Goal: Complete application form

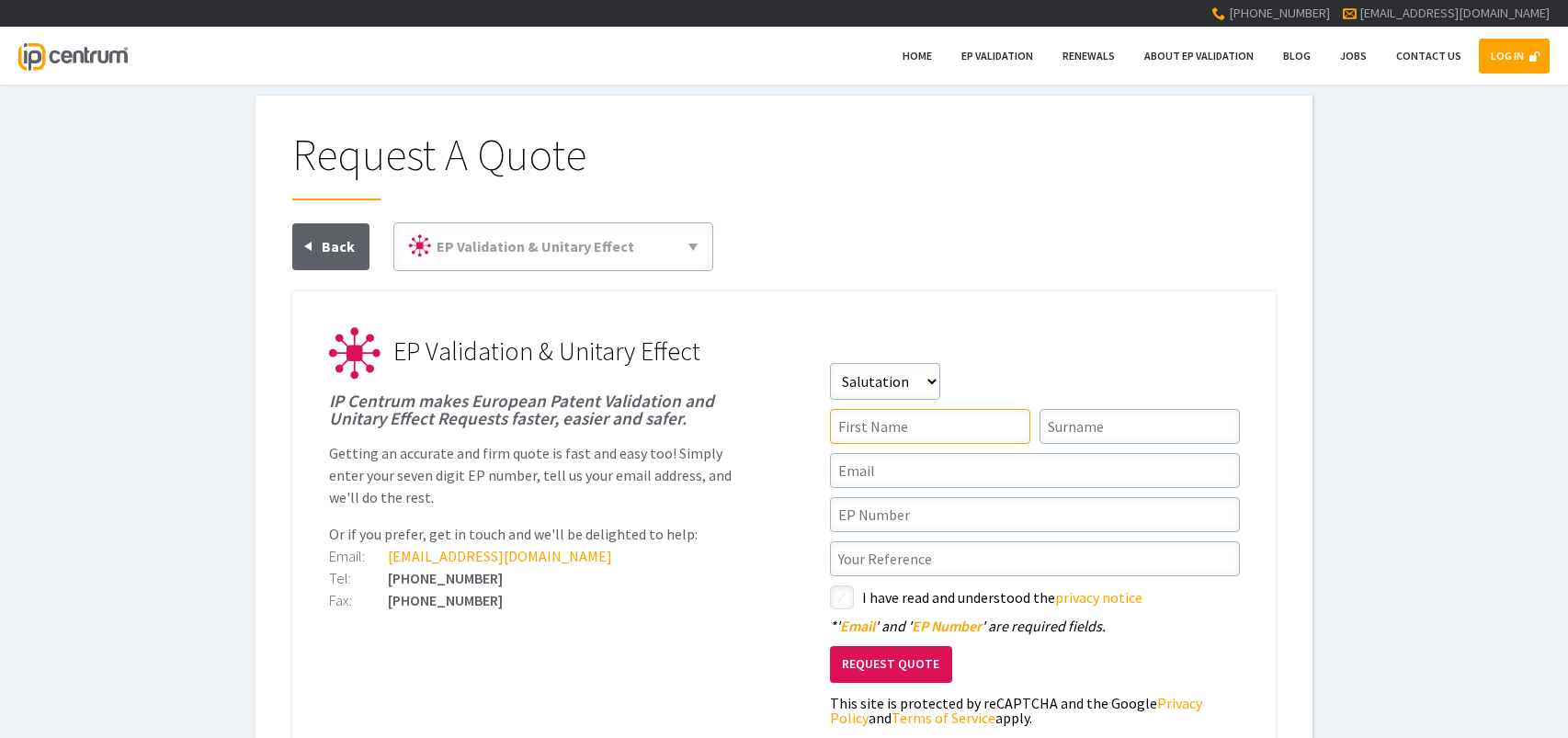
click at [875, 422] on input"] "text" at bounding box center [930, 426] width 200 height 35
click at [924, 383] on select"] "Salutation Mr Mrs Miss Ms Dr Other" at bounding box center [885, 380] width 110 height 36
select select"] "Ms"
click at [830, 363] on select"] "Salutation Mr Mrs Miss Ms Dr Other" at bounding box center [885, 380] width 110 height 36
click at [901, 430] on input"] "text" at bounding box center [930, 426] width 200 height 35
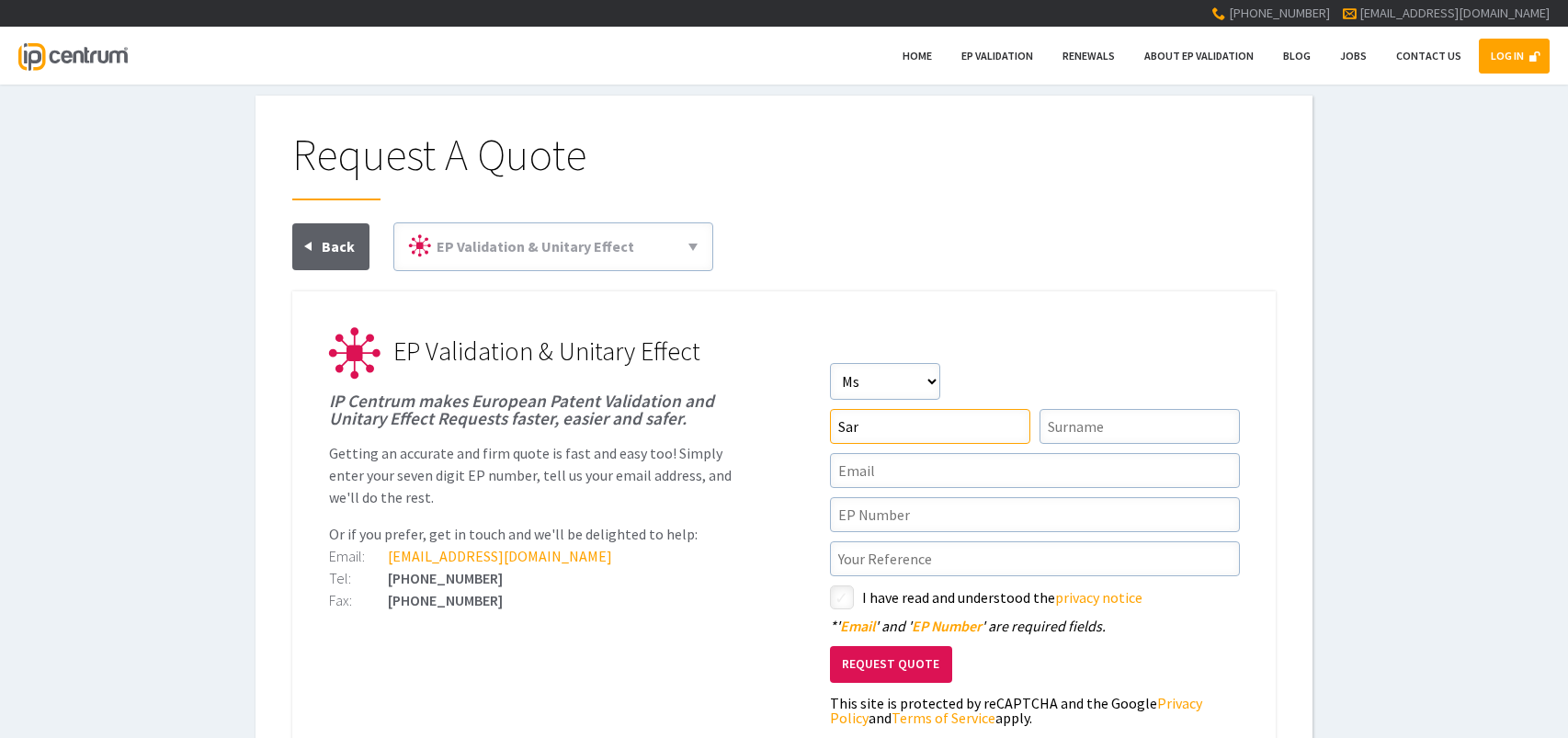
type input"] "Sara"
type input"] "Reekmans"
type input"] "[EMAIL_ADDRESS][PERSON_NAME][DOMAIN_NAME]"
type input"] "Sara"
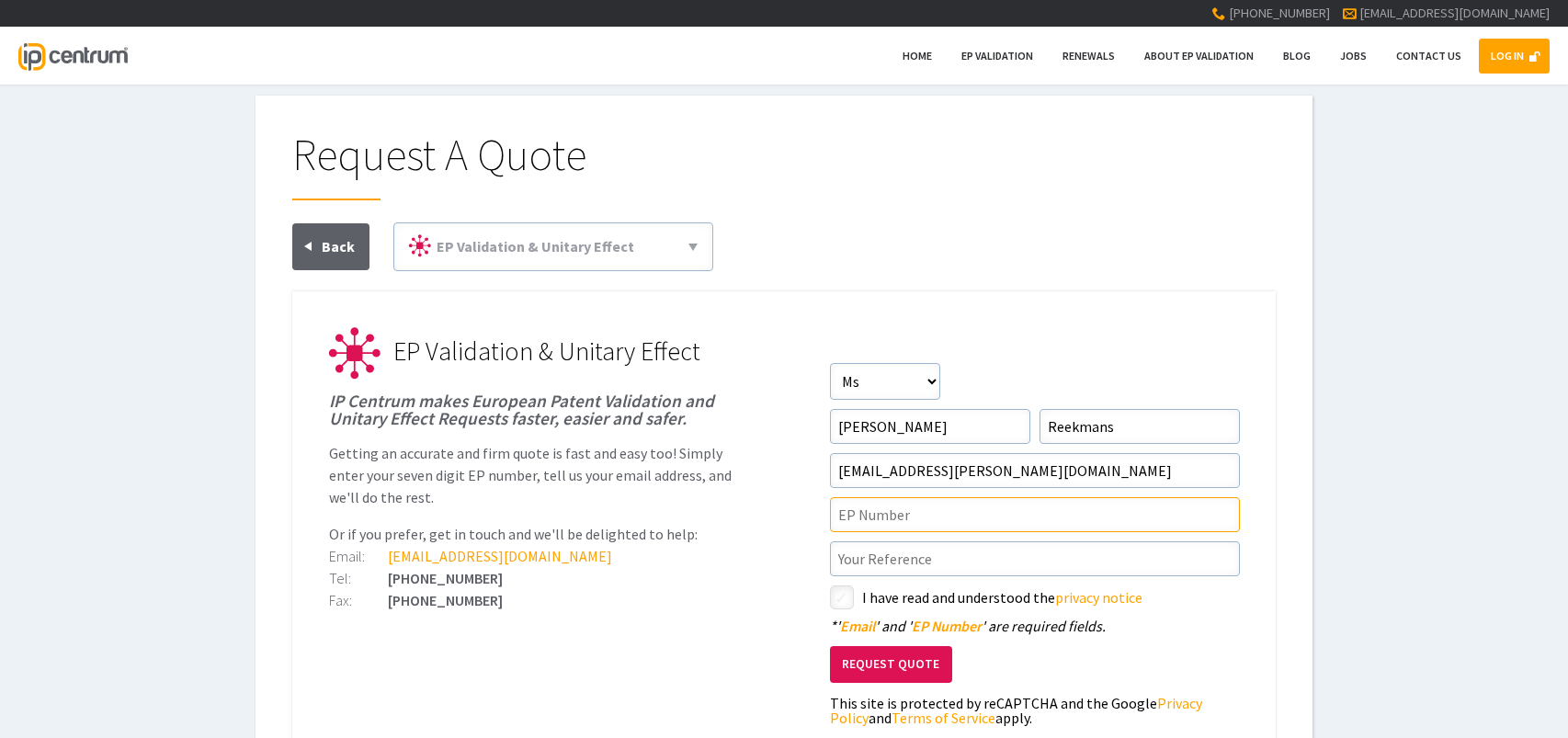
click at [921, 514] on input"] "text" at bounding box center [1035, 515] width 410 height 35
paste input"] "21722503.6"
type input"] "21722503.6"
drag, startPoint x: 924, startPoint y: 562, endPoint x: 991, endPoint y: 573, distance: 67.9
click at [929, 561] on input"] "text" at bounding box center [1035, 559] width 410 height 35
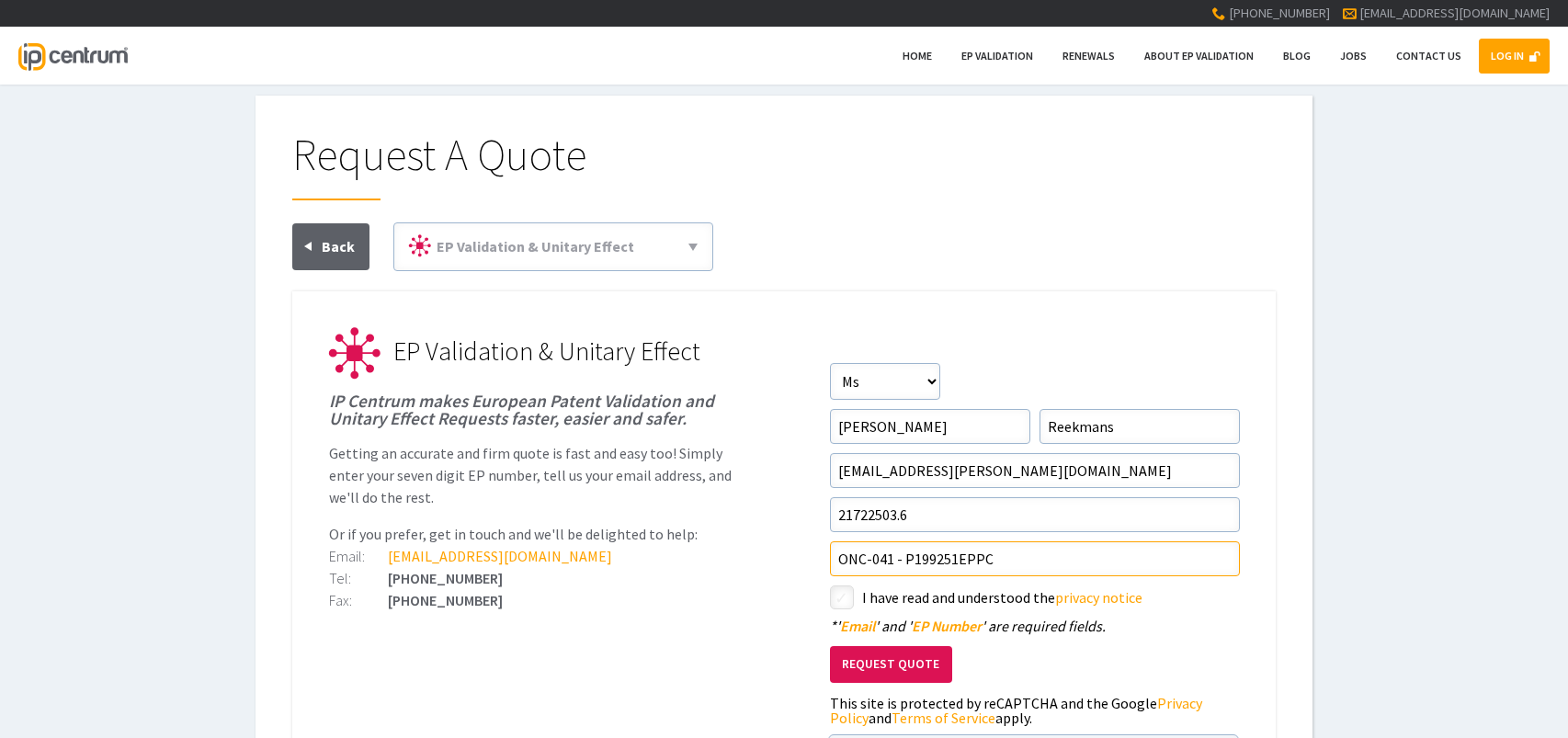
type input"] "ONC-041 - P199251EPPC"
click at [842, 599] on input"] "checkbox" at bounding box center [844, 599] width 22 height 22
checkbox input"] "true"
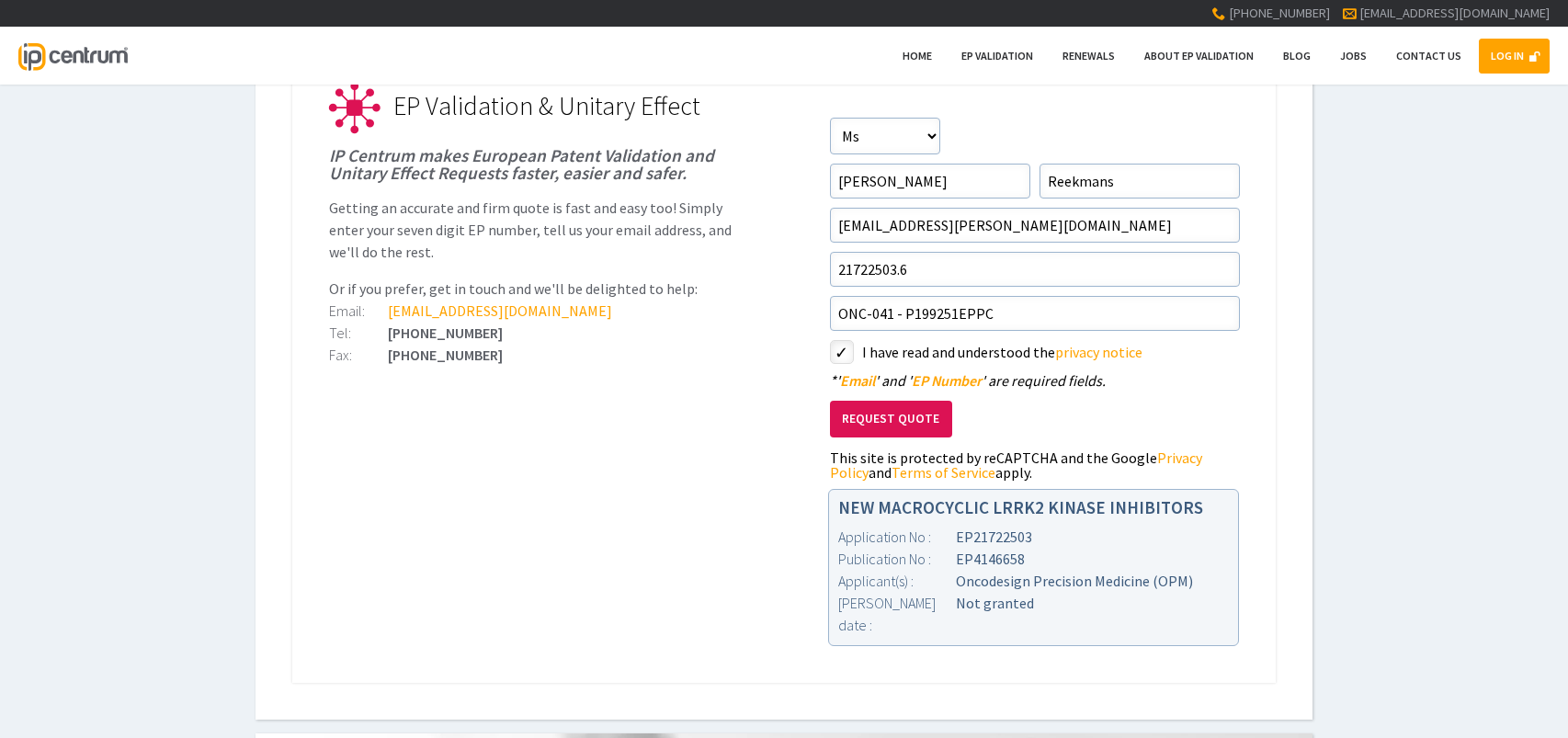
click at [898, 420] on button "Request Quote" at bounding box center [891, 420] width 122 height 37
